Goal: Task Accomplishment & Management: Use online tool/utility

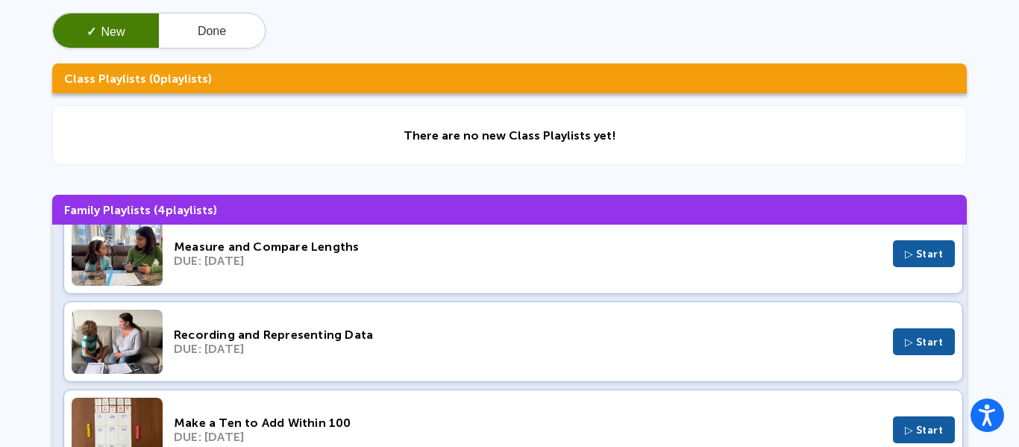
scroll to position [45, 0]
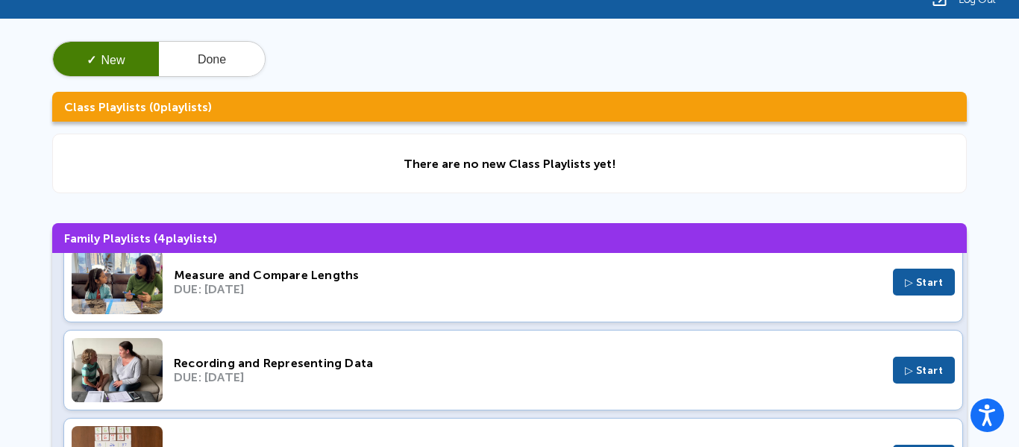
click at [932, 291] on button "▷ Start" at bounding box center [924, 281] width 63 height 27
click at [246, 58] on button "Done" at bounding box center [212, 60] width 106 height 36
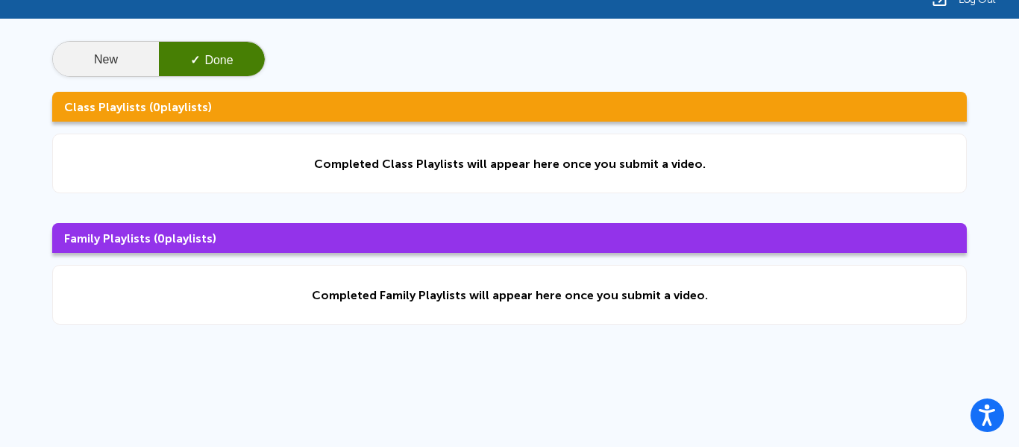
click at [90, 55] on button "New" at bounding box center [106, 60] width 106 height 36
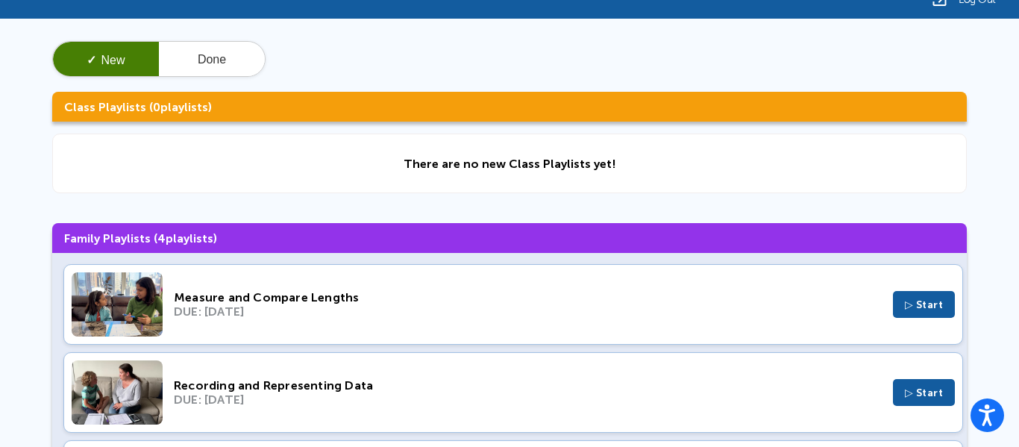
scroll to position [16, 0]
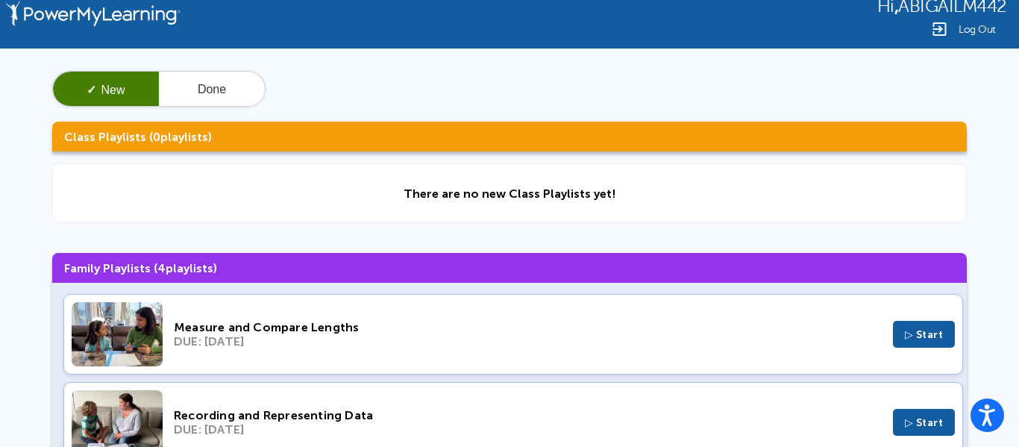
click at [53, 72] on button "✓ New" at bounding box center [106, 90] width 106 height 36
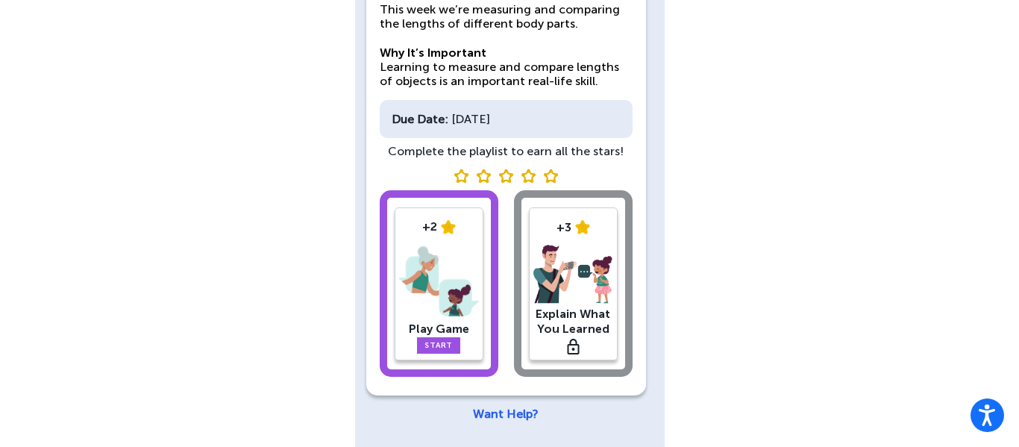
scroll to position [189, 0]
click at [435, 354] on link "Start" at bounding box center [438, 346] width 43 height 16
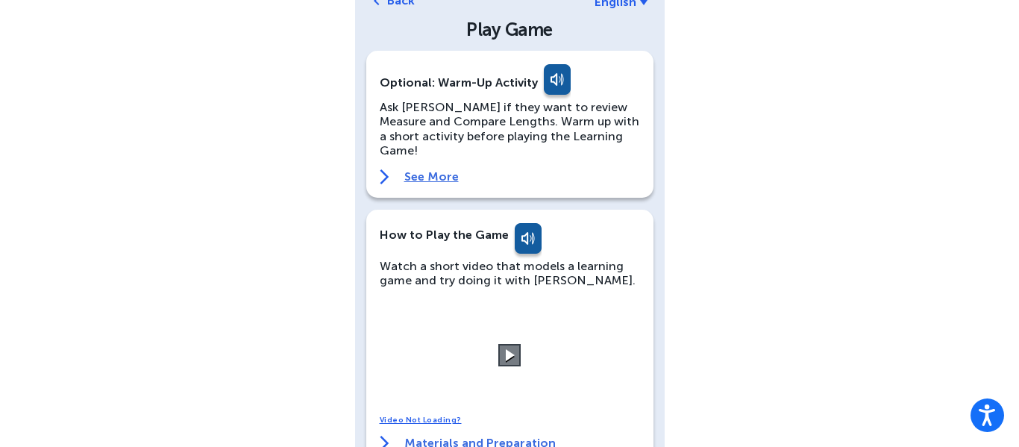
scroll to position [78, 0]
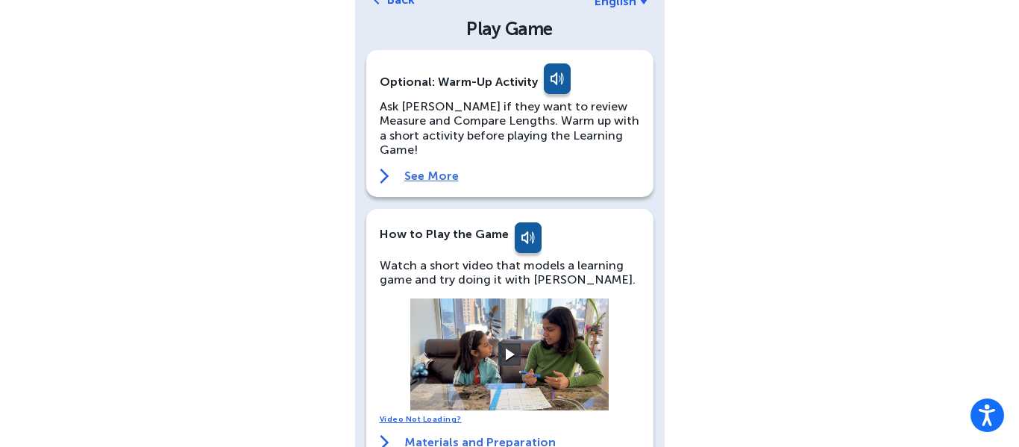
click at [418, 169] on link "See More" at bounding box center [510, 176] width 260 height 15
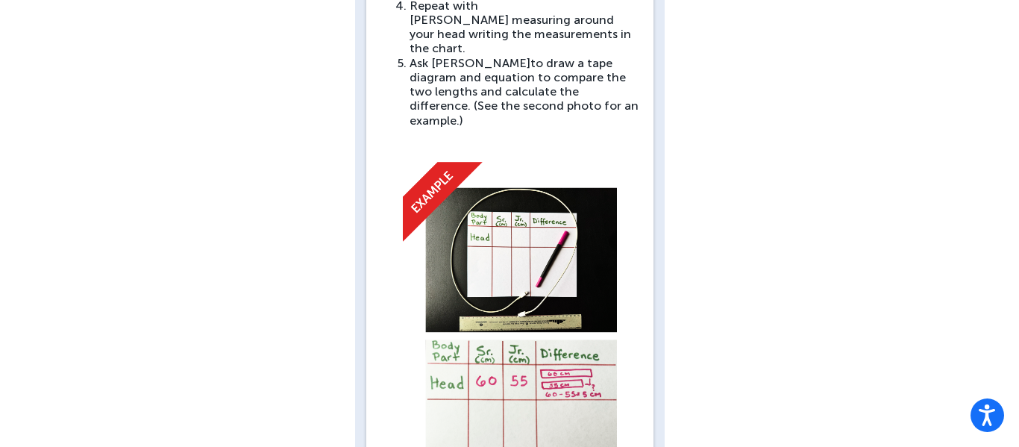
scroll to position [565, 0]
click at [550, 192] on img at bounding box center [510, 319] width 260 height 360
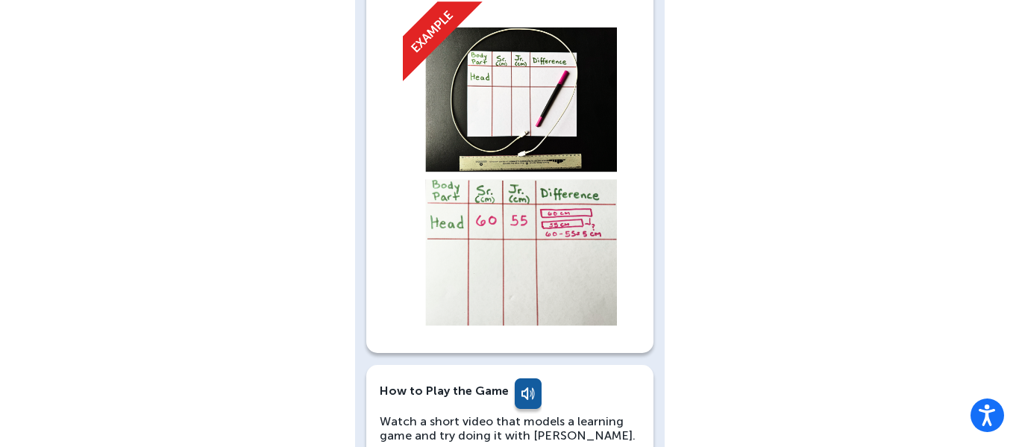
scroll to position [713, 0]
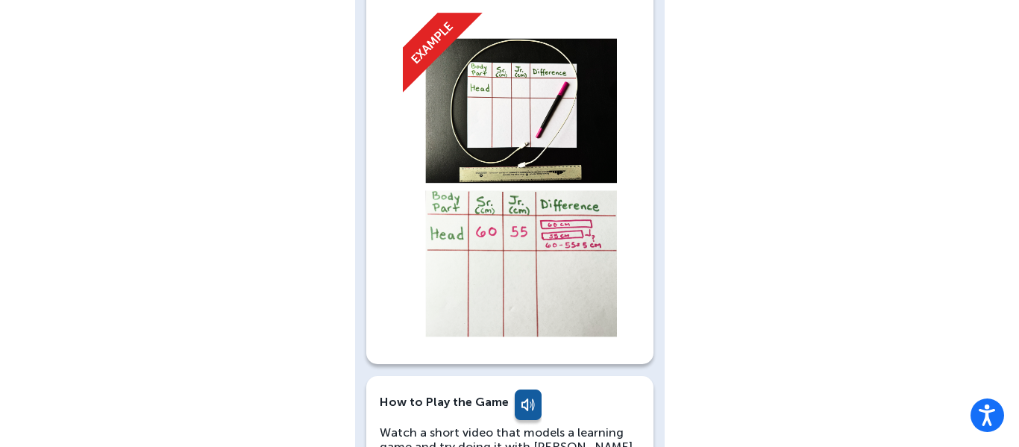
click at [556, 199] on img at bounding box center [510, 170] width 260 height 360
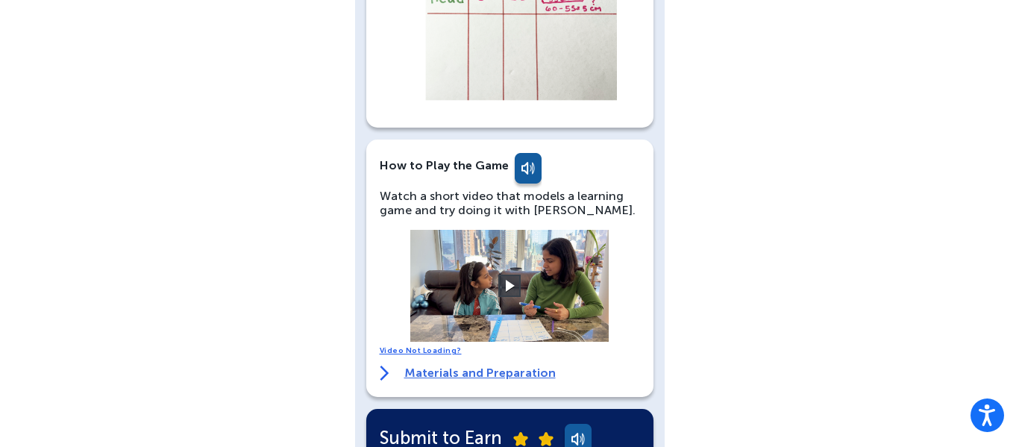
scroll to position [1005, 0]
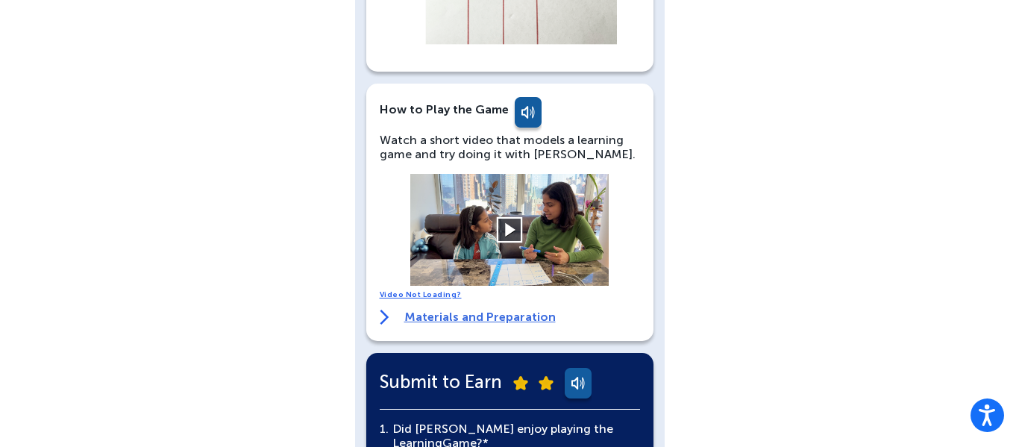
click at [512, 216] on button at bounding box center [510, 229] width 26 height 26
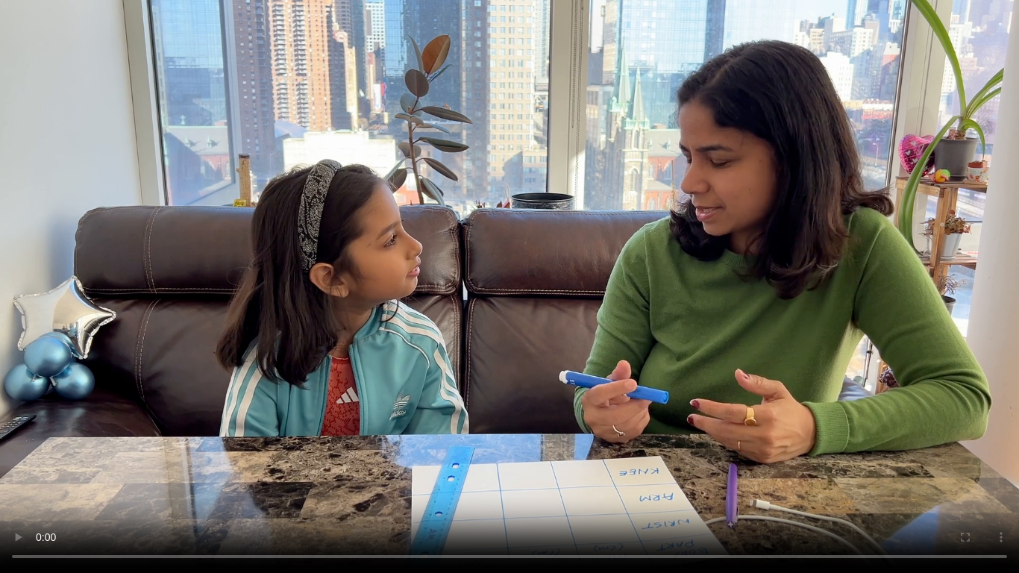
click at [672, 446] on video at bounding box center [509, 286] width 1019 height 573
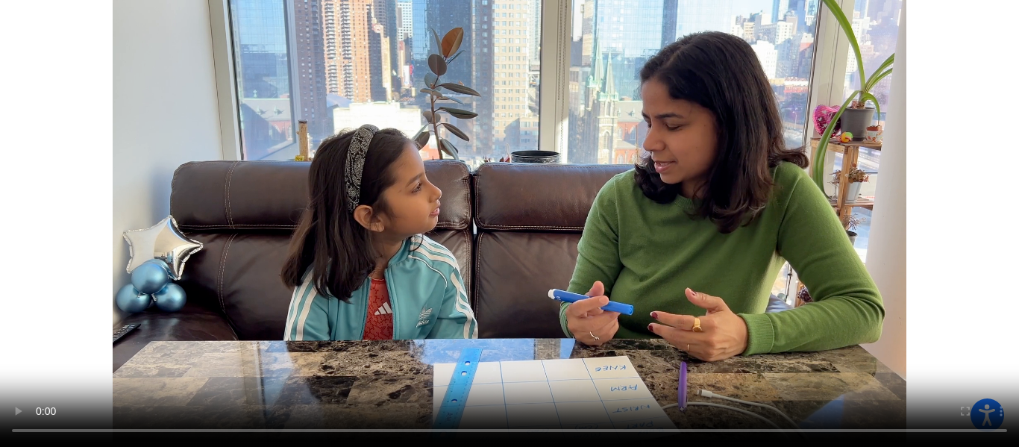
scroll to position [1124, 0]
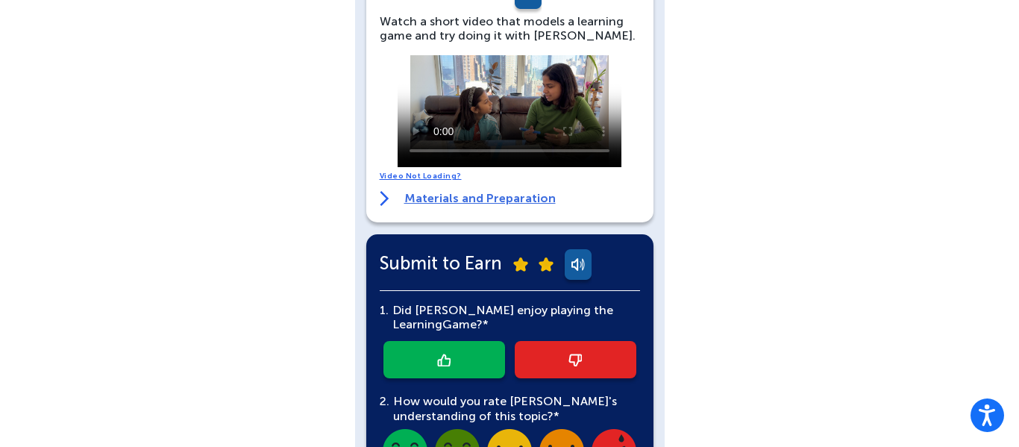
click at [474, 341] on link at bounding box center [444, 359] width 122 height 37
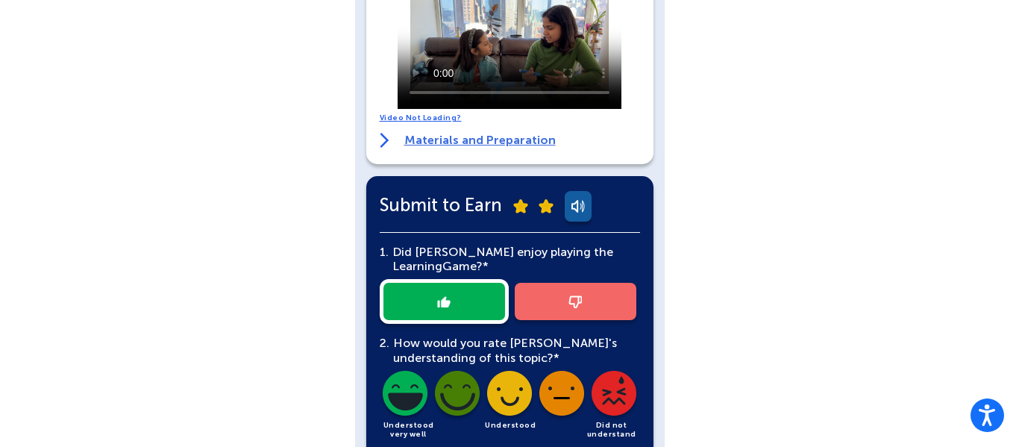
scroll to position [1181, 0]
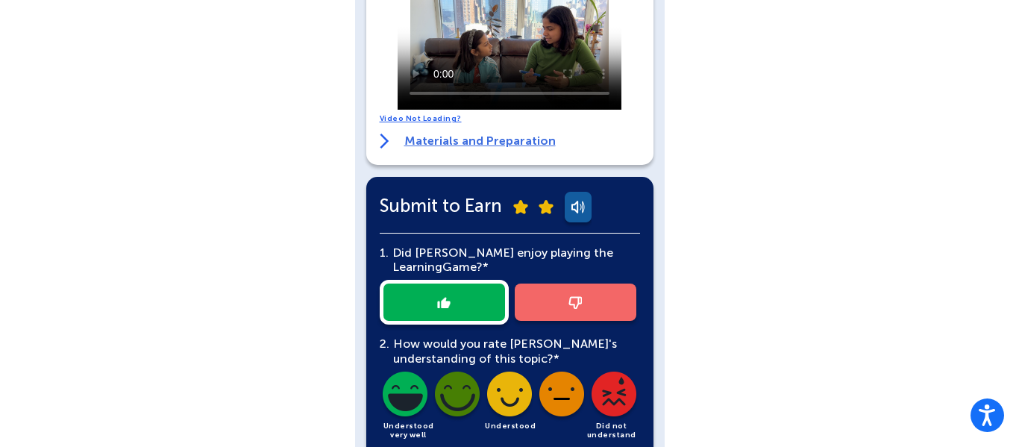
click at [521, 371] on img at bounding box center [509, 396] width 51 height 51
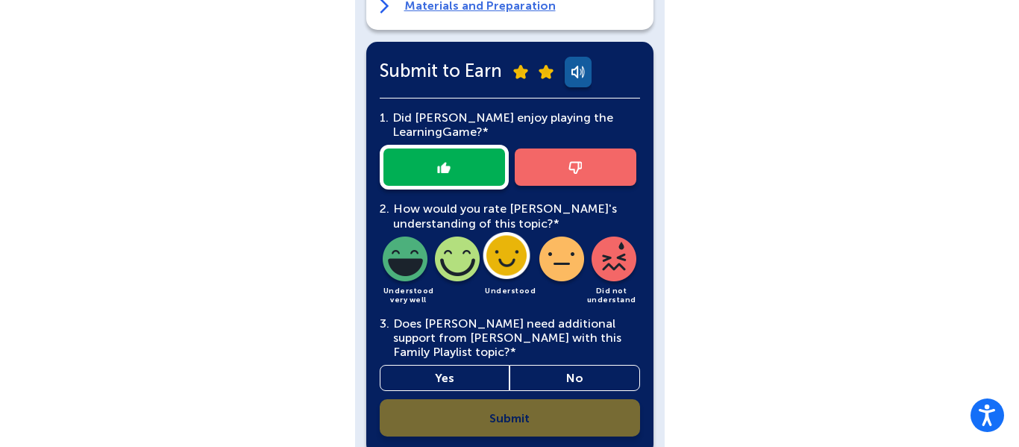
scroll to position [1331, 0]
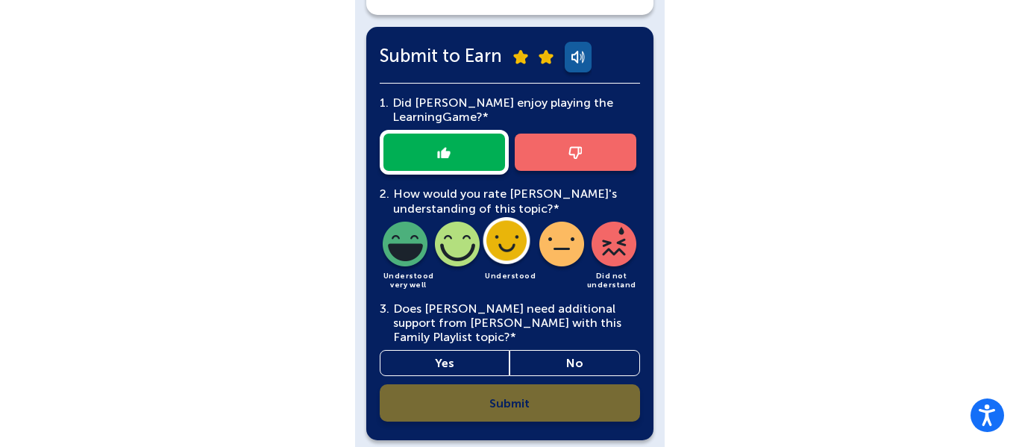
click at [416, 355] on div "1. Did Abigail enjoy playing the Learning Game?* 2. How would you rate Abigail'…" at bounding box center [510, 253] width 260 height 338
click at [572, 350] on link "No" at bounding box center [574, 363] width 131 height 26
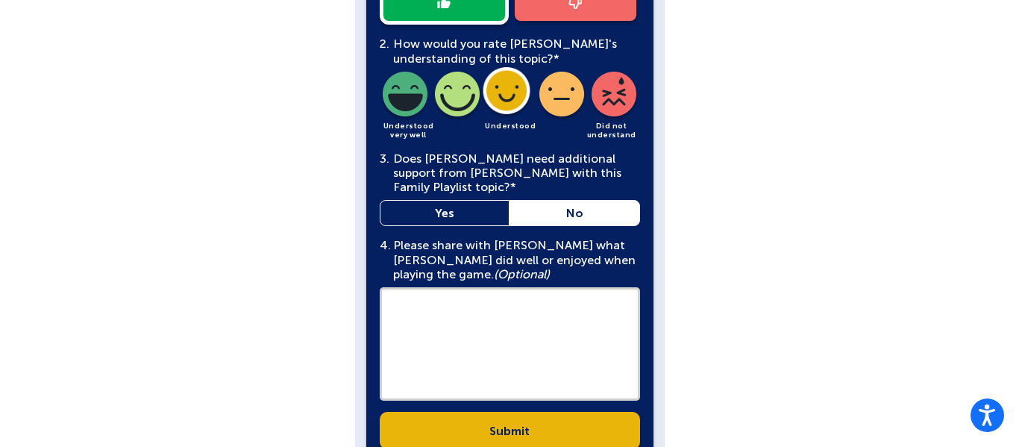
scroll to position [1483, 0]
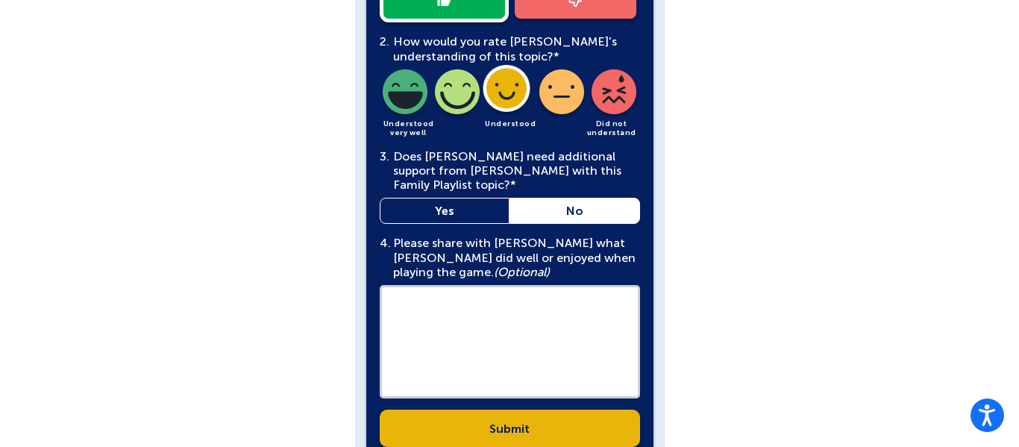
click at [497, 198] on link "Yes" at bounding box center [445, 211] width 131 height 26
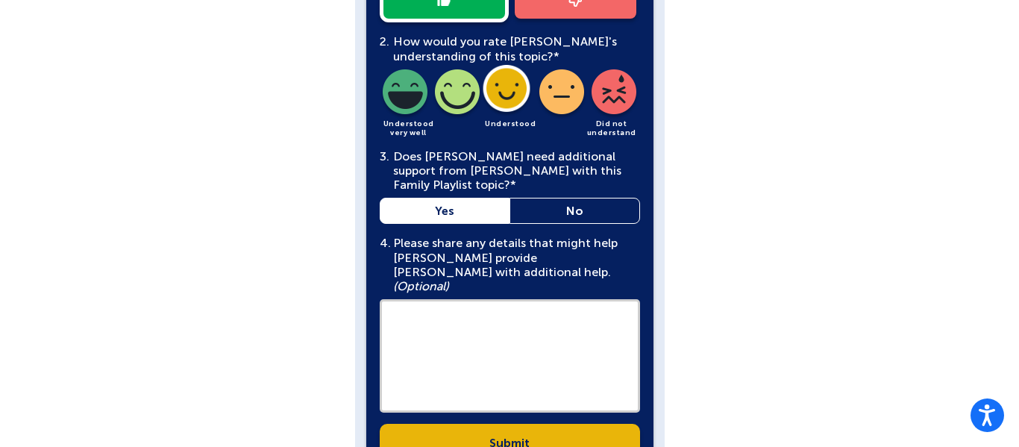
click at [541, 198] on link "No" at bounding box center [574, 211] width 131 height 26
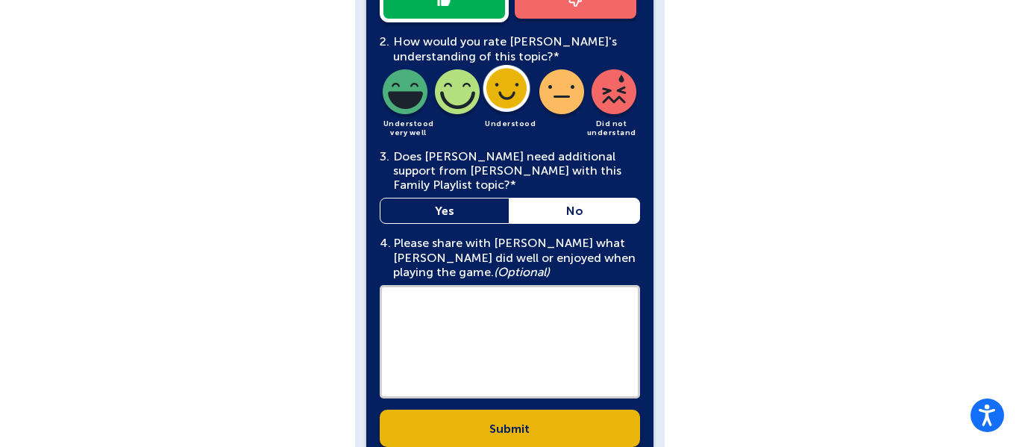
click at [470, 198] on link "Yes" at bounding box center [445, 211] width 131 height 26
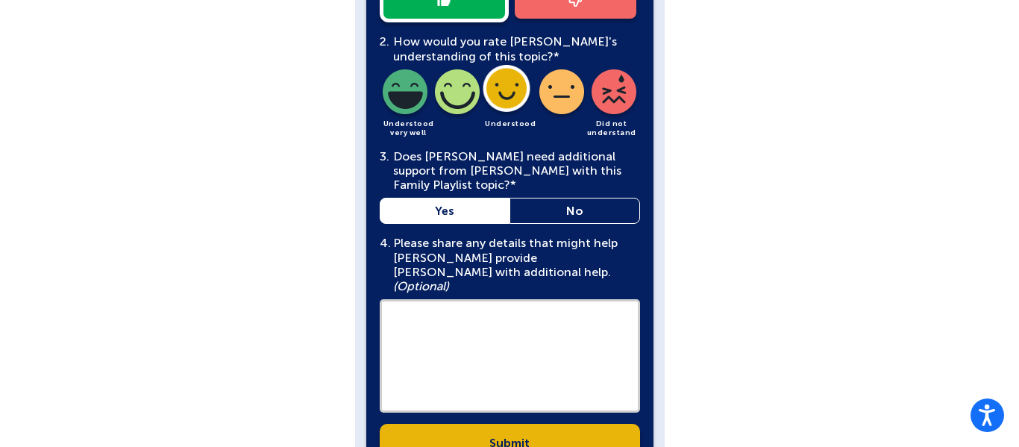
click at [590, 198] on link "No" at bounding box center [574, 211] width 131 height 26
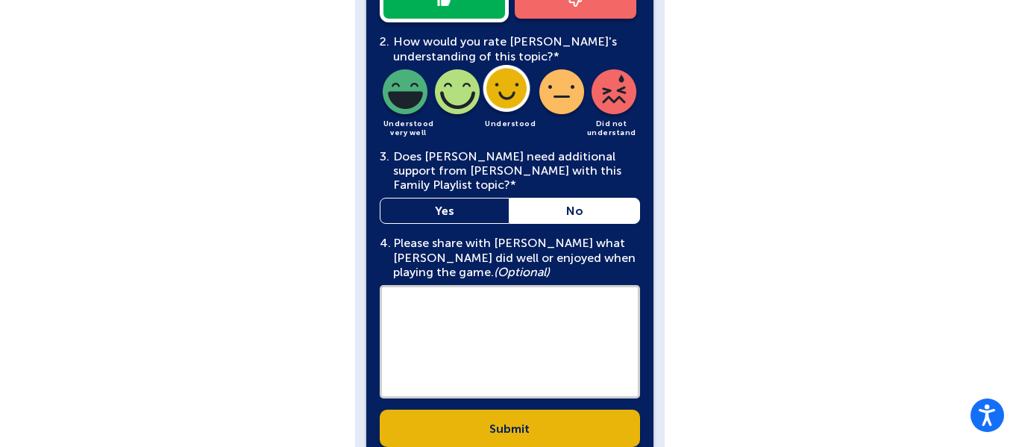
click at [518, 409] on link "Submit" at bounding box center [510, 427] width 260 height 37
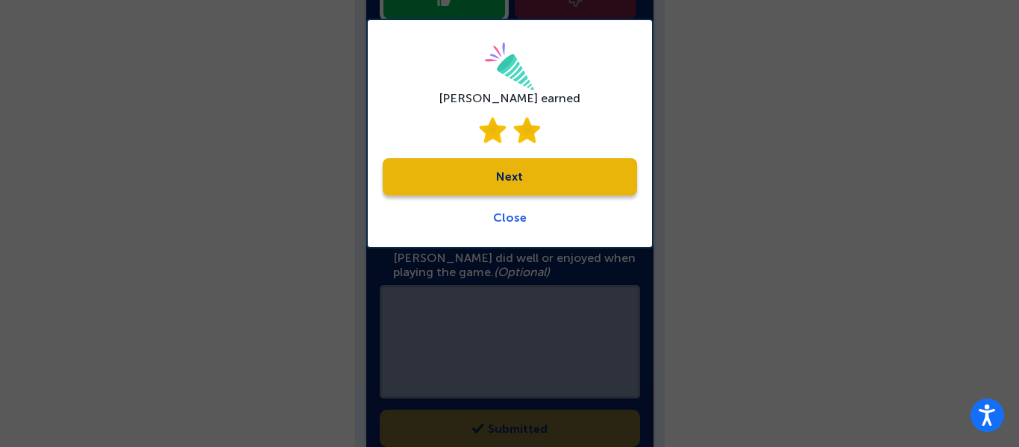
click at [510, 224] on div "Abigail earned Next Close" at bounding box center [509, 134] width 287 height 230
click at [511, 216] on link "Close" at bounding box center [510, 217] width 34 height 14
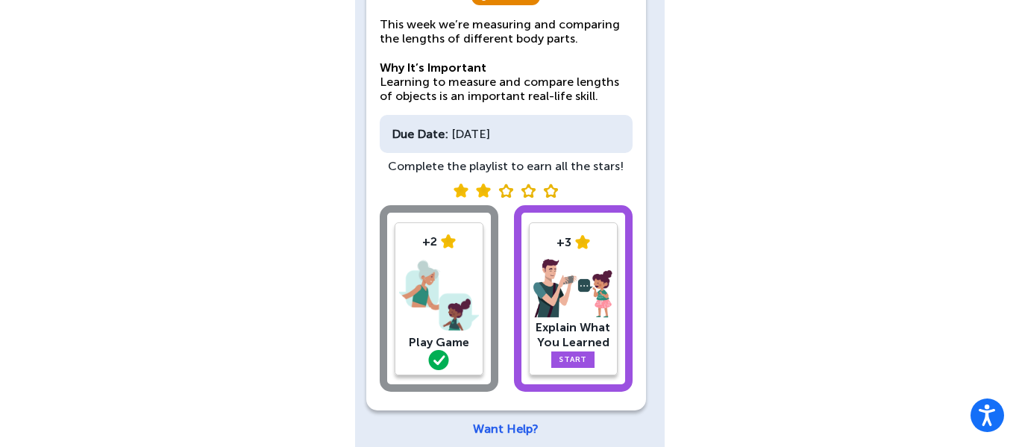
scroll to position [189, 0]
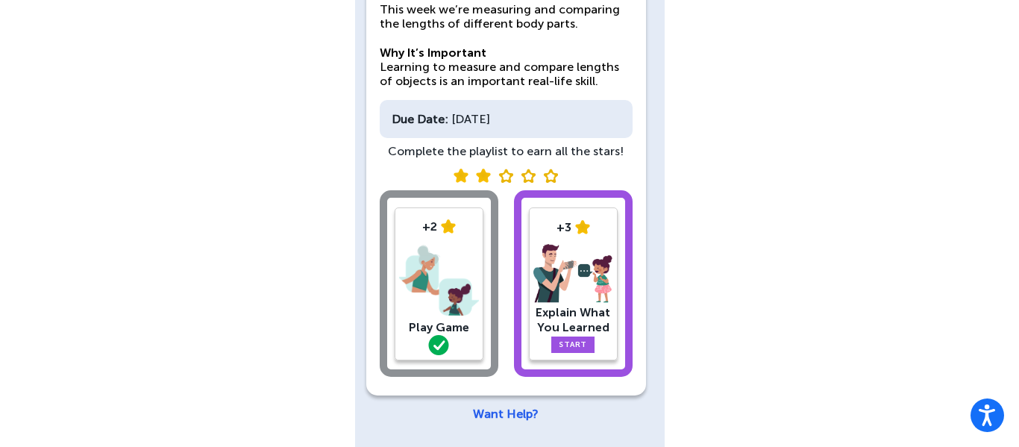
click at [575, 348] on link "Start" at bounding box center [572, 344] width 43 height 16
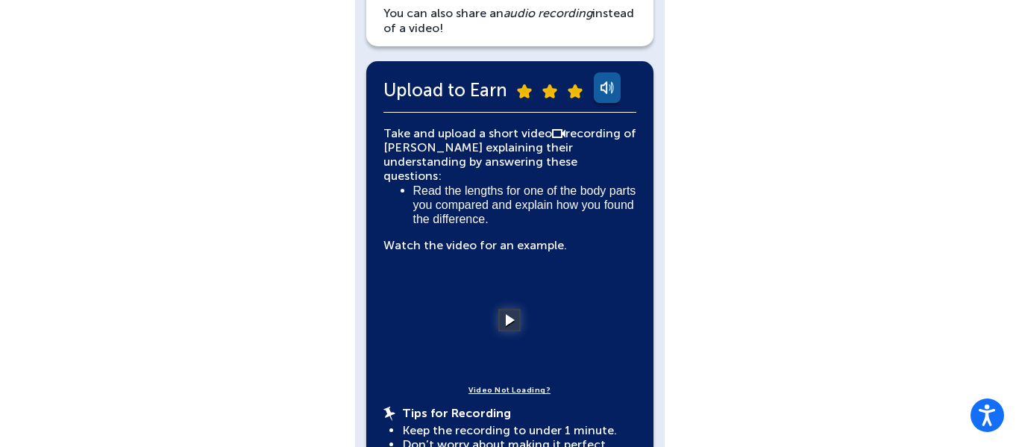
scroll to position [277, 0]
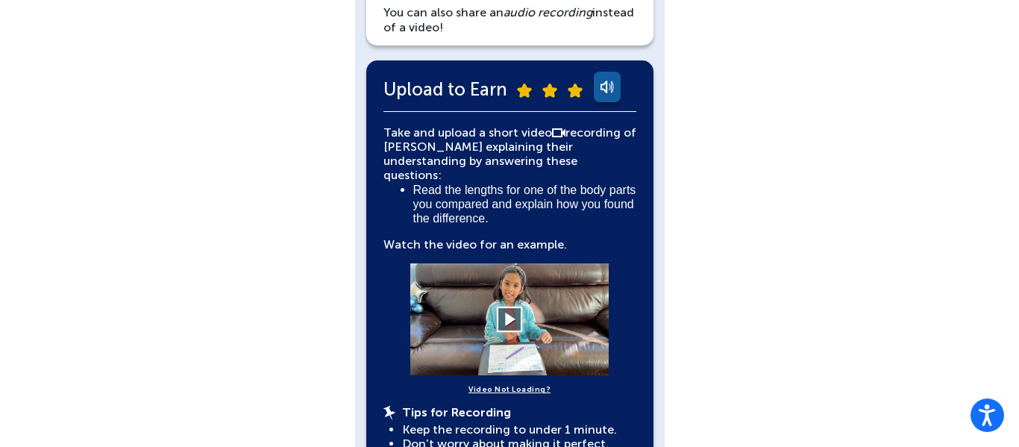
click at [519, 307] on button at bounding box center [510, 320] width 26 height 26
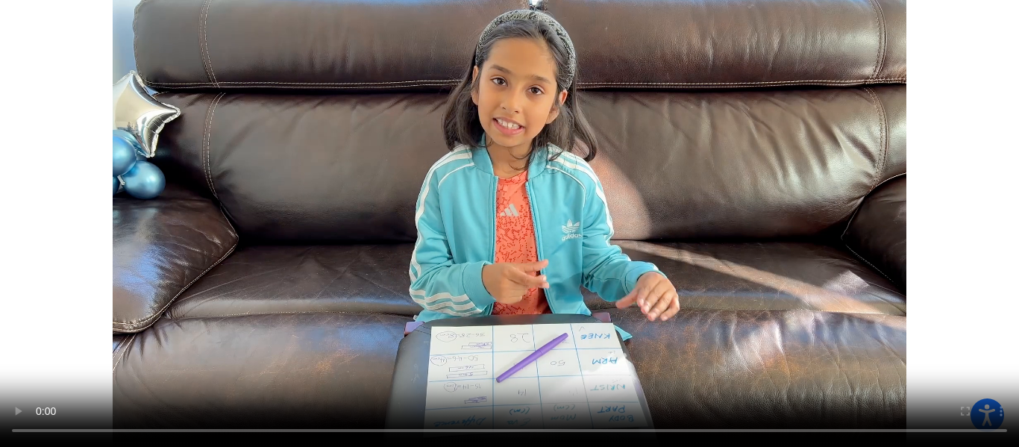
scroll to position [591, 0]
